Goal: Find specific page/section: Find specific page/section

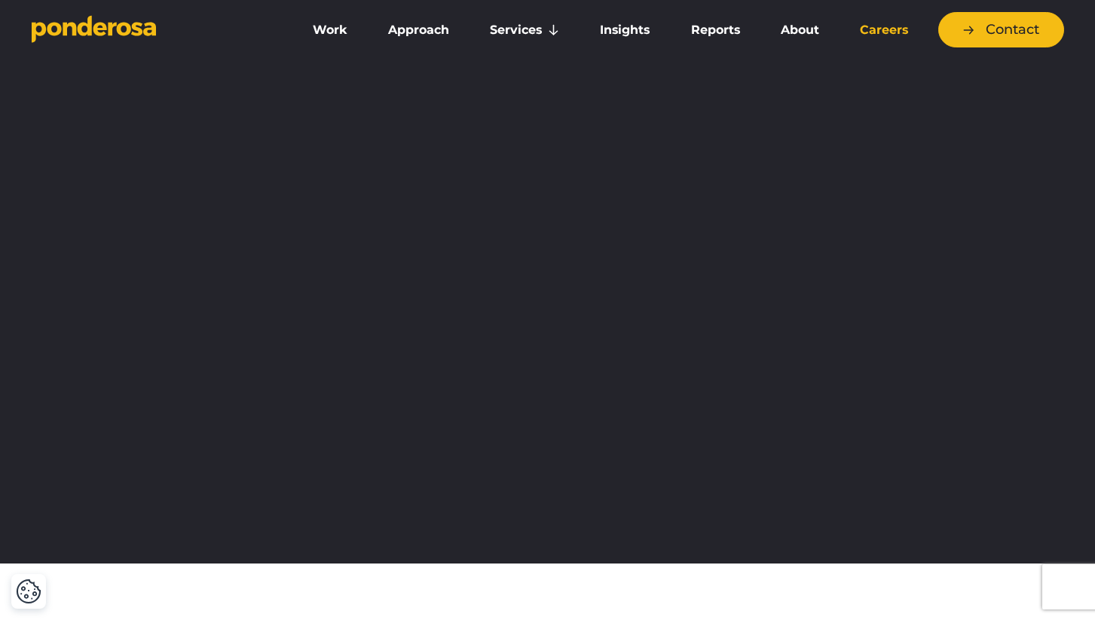
click at [893, 35] on link "Careers" at bounding box center [883, 30] width 83 height 32
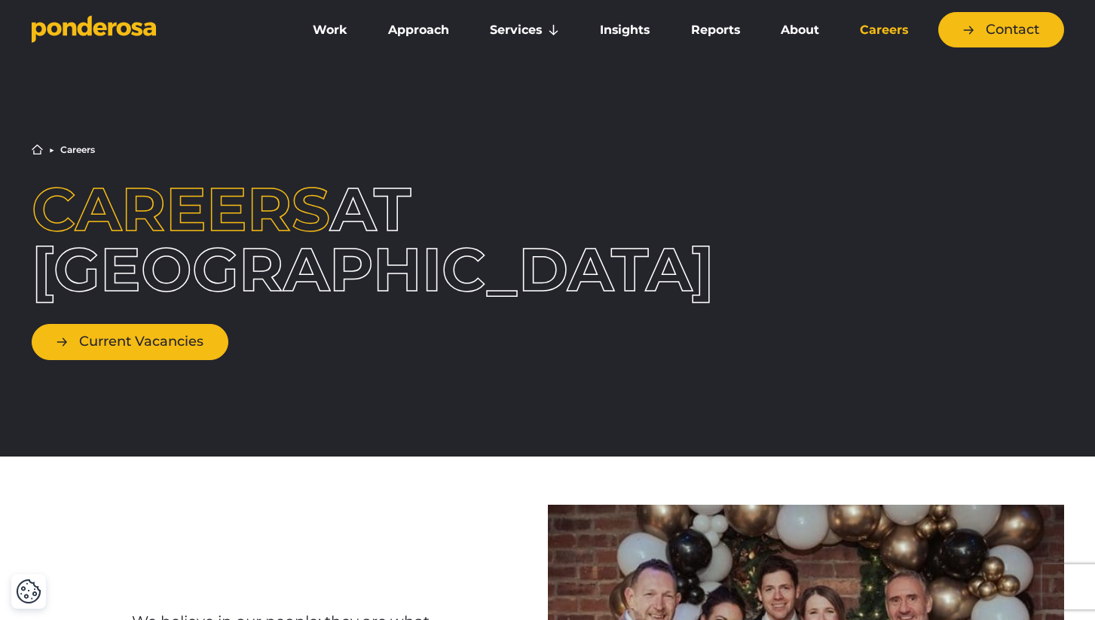
click at [176, 344] on link "Current Vacancies" at bounding box center [130, 341] width 197 height 35
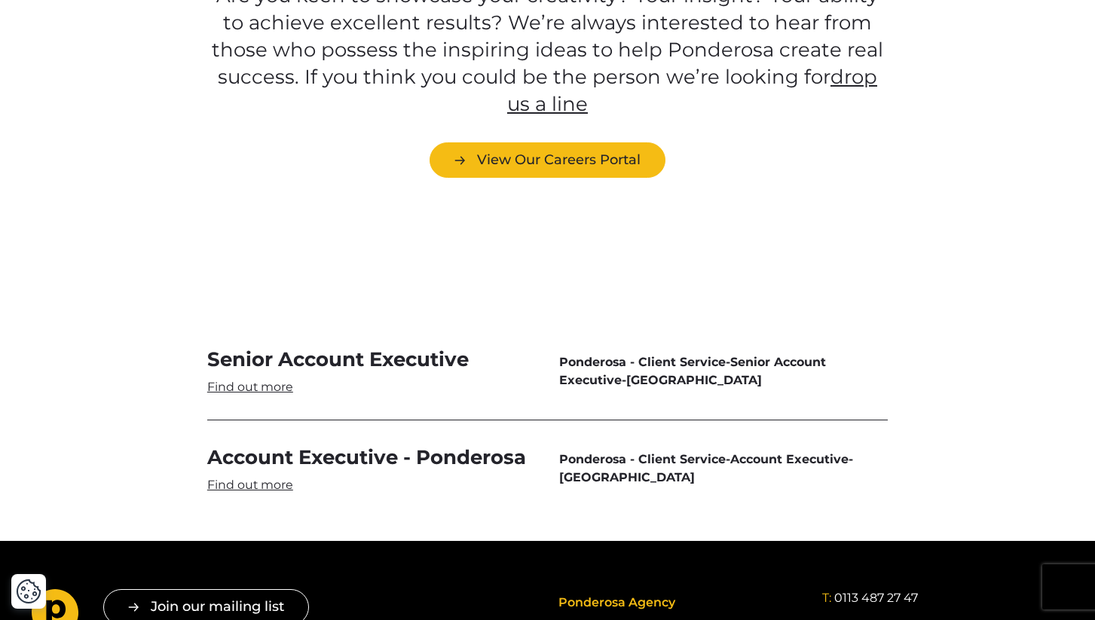
scroll to position [4319, 0]
